Goal: Check status: Check status

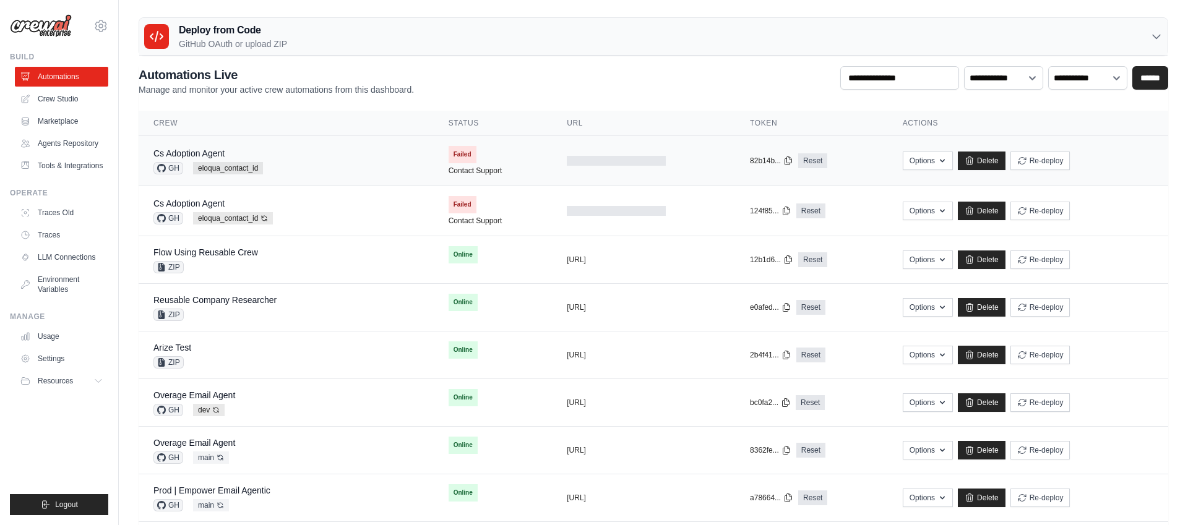
click at [329, 160] on div "Cs Adoption Agent GH eloqua_contact_id" at bounding box center [285, 160] width 265 height 27
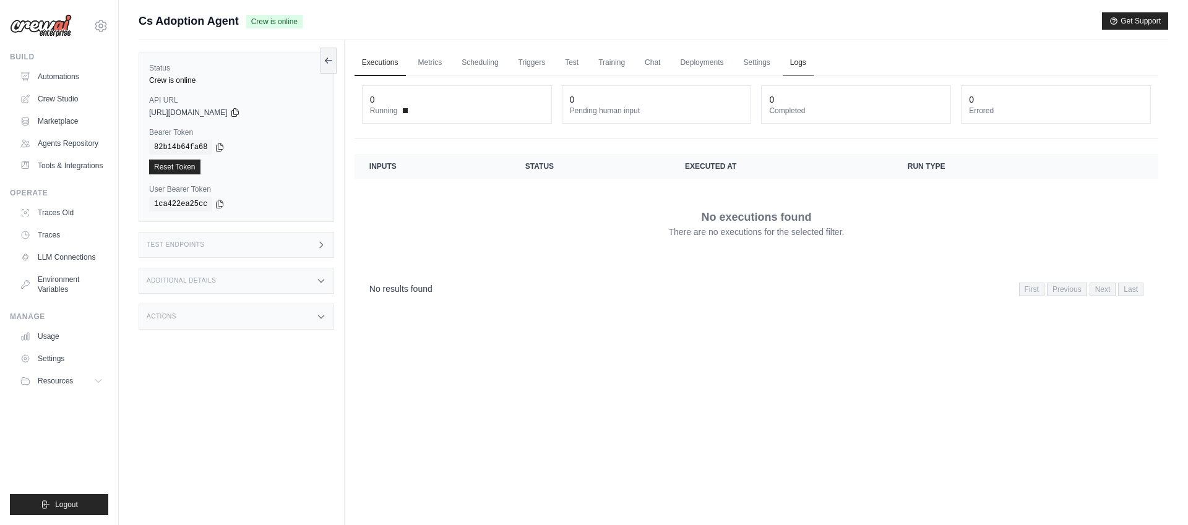
click at [798, 63] on link "Logs" at bounding box center [797, 63] width 31 height 26
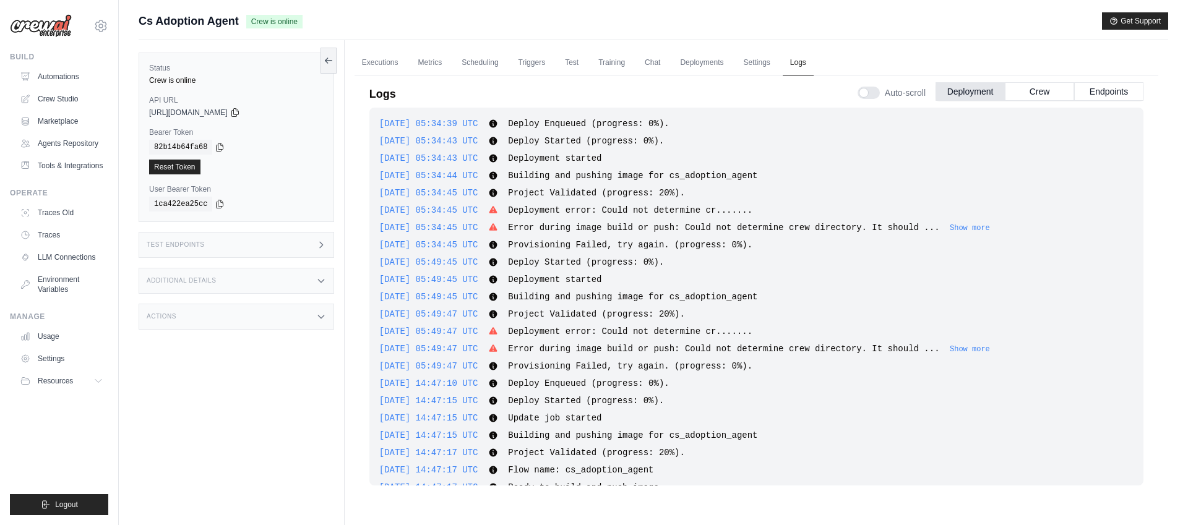
scroll to position [127, 0]
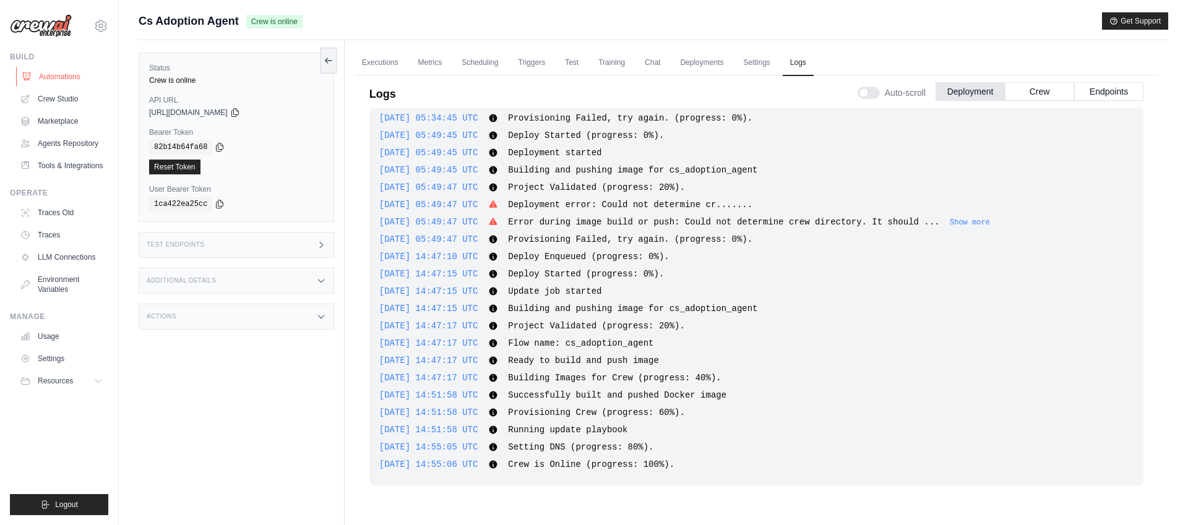
click at [54, 75] on link "Automations" at bounding box center [62, 77] width 93 height 20
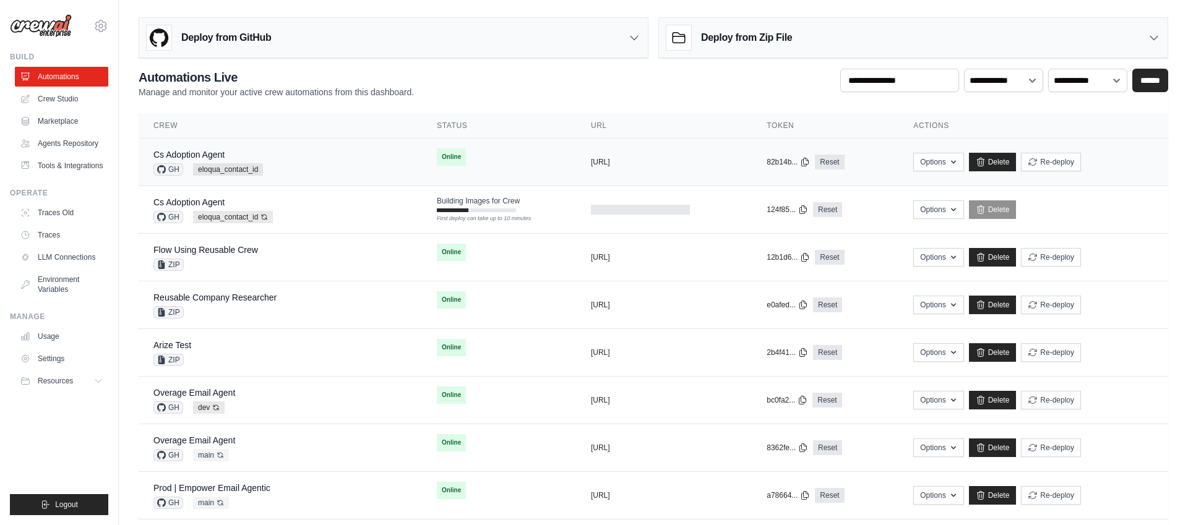
click at [349, 151] on div "Cs Adoption Agent GH eloqua_contact_id" at bounding box center [280, 161] width 254 height 27
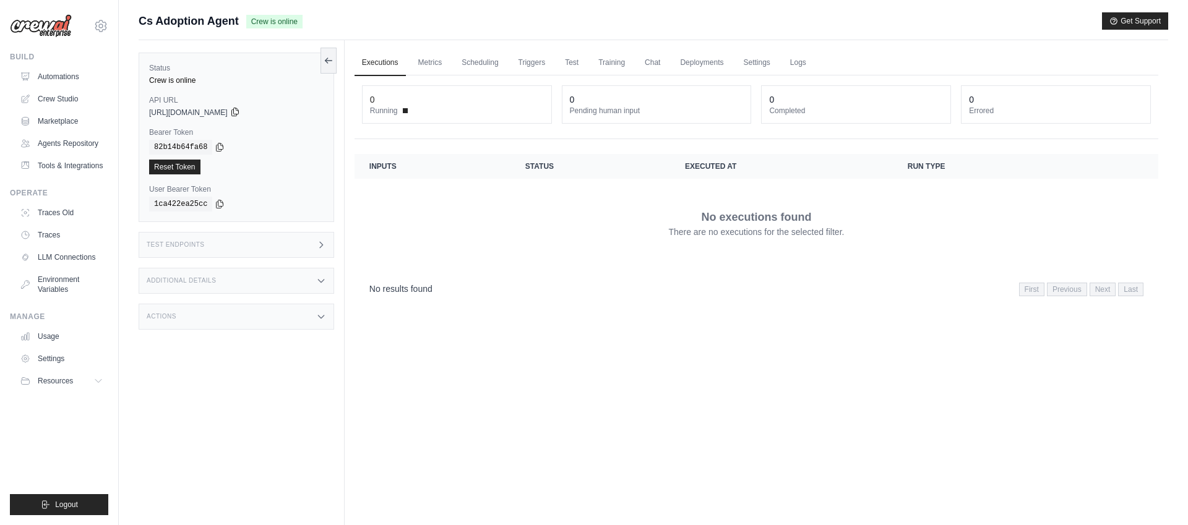
click at [240, 113] on icon at bounding box center [235, 112] width 10 height 10
click at [218, 145] on icon at bounding box center [220, 145] width 10 height 10
click at [66, 75] on link "Automations" at bounding box center [62, 77] width 93 height 20
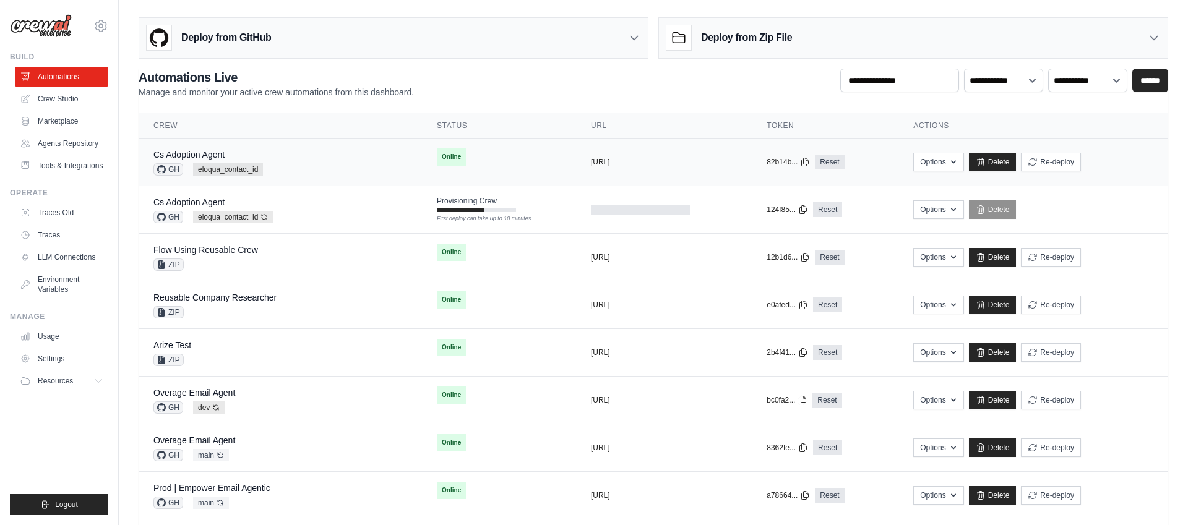
click at [341, 160] on div "Cs Adoption Agent GH eloqua_contact_id" at bounding box center [280, 161] width 254 height 27
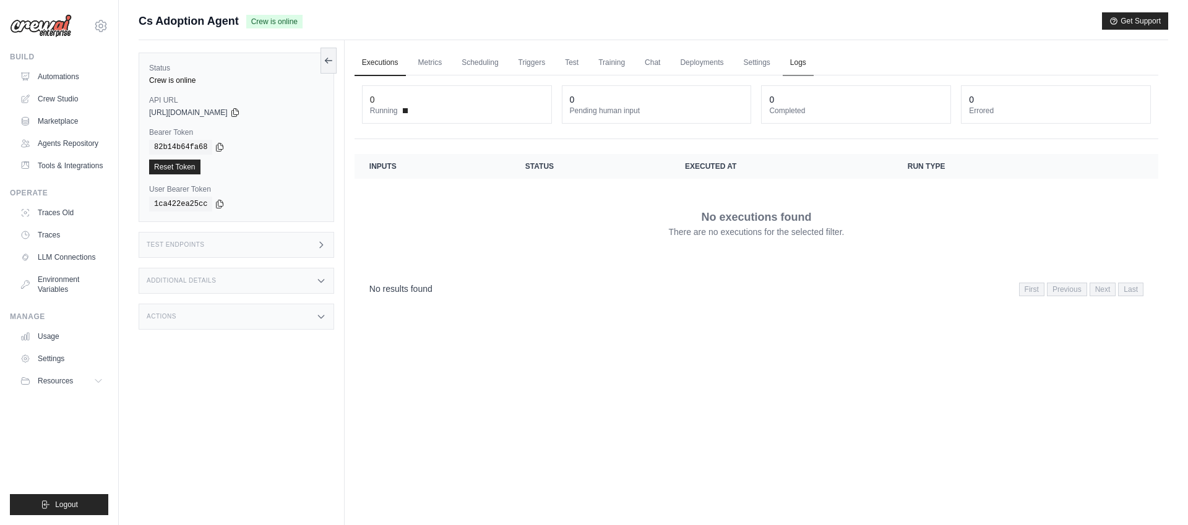
click at [799, 64] on link "Logs" at bounding box center [797, 63] width 31 height 26
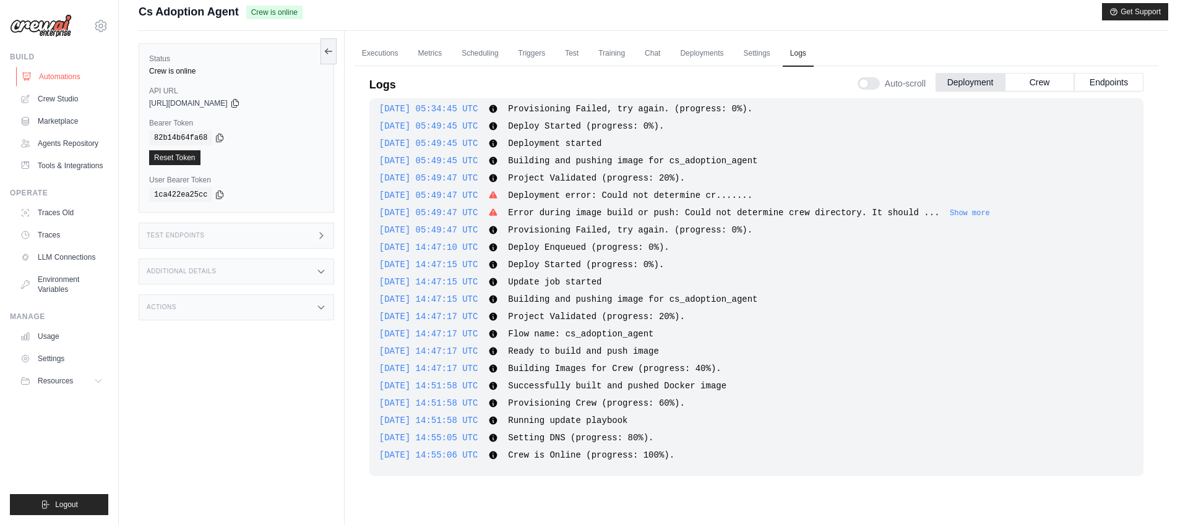
scroll to position [12, 0]
click at [53, 72] on link "Automations" at bounding box center [62, 77] width 93 height 20
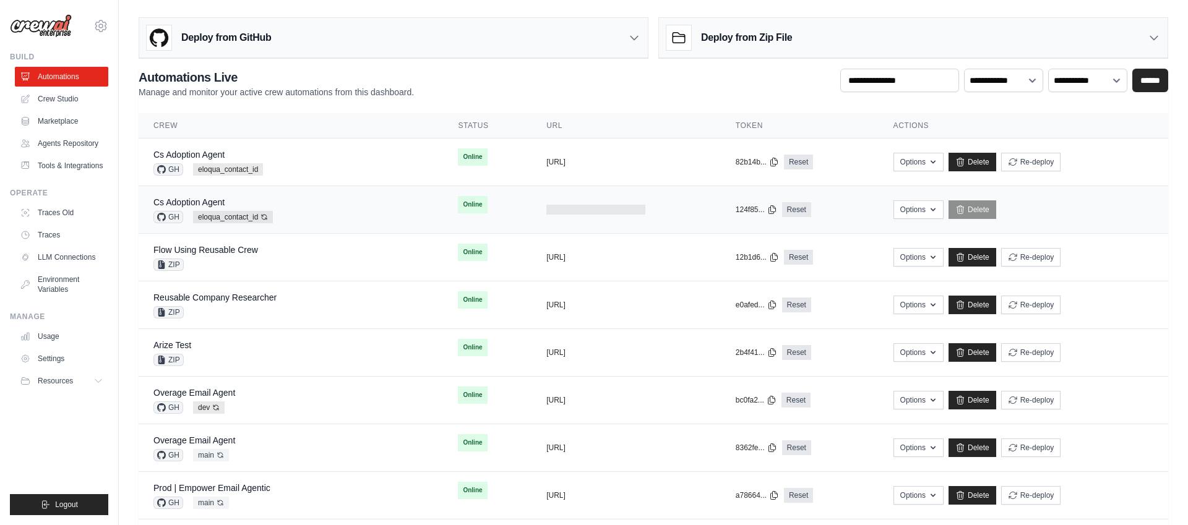
click at [854, 209] on div "124f85... Reset" at bounding box center [799, 209] width 128 height 15
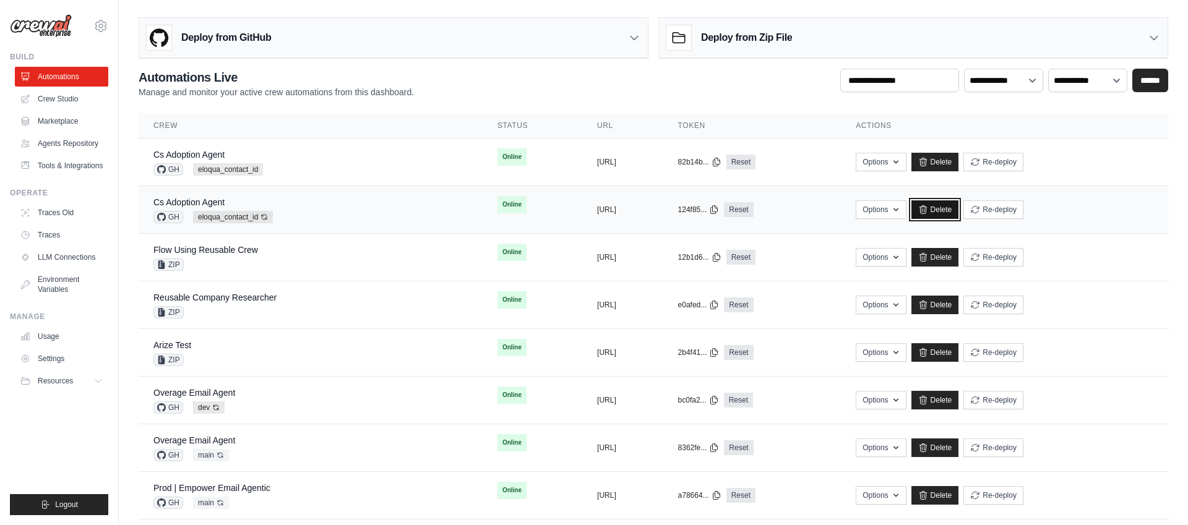
click at [959, 207] on link "Delete" at bounding box center [935, 209] width 48 height 19
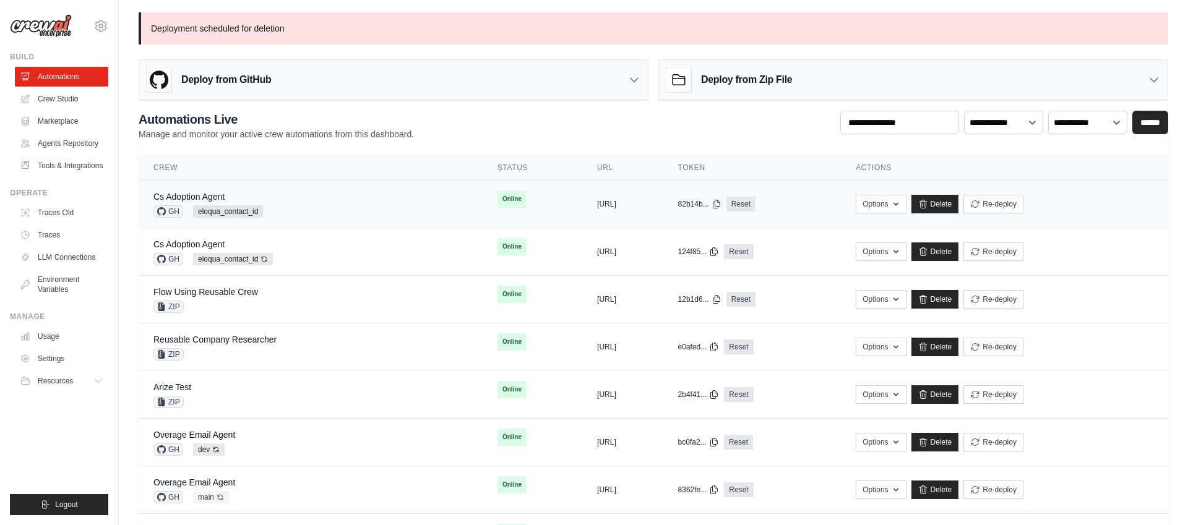
click at [364, 203] on div "Cs Adoption Agent GH eloqua_contact_id" at bounding box center [310, 204] width 314 height 27
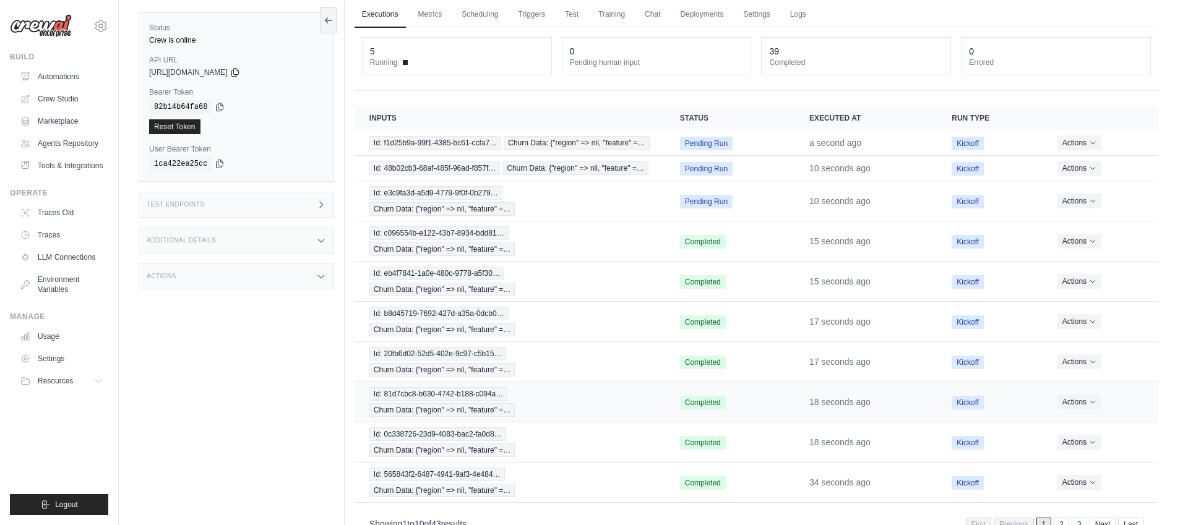
scroll to position [85, 0]
